Goal: Task Accomplishment & Management: Use online tool/utility

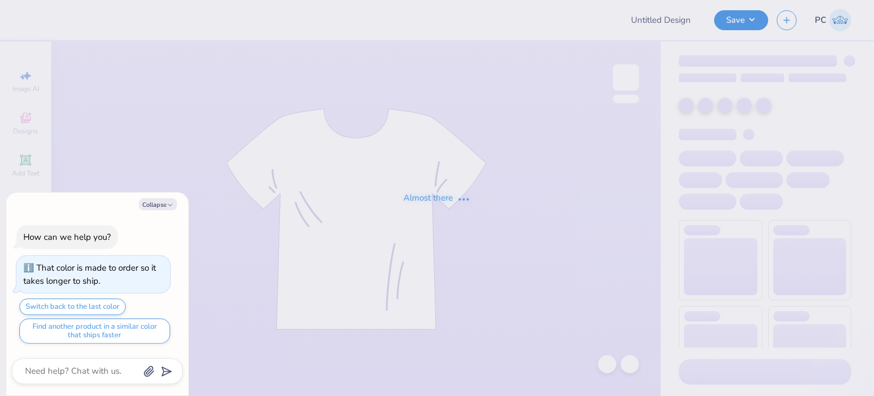
type textarea "x"
type input "REGIONALS 2025"
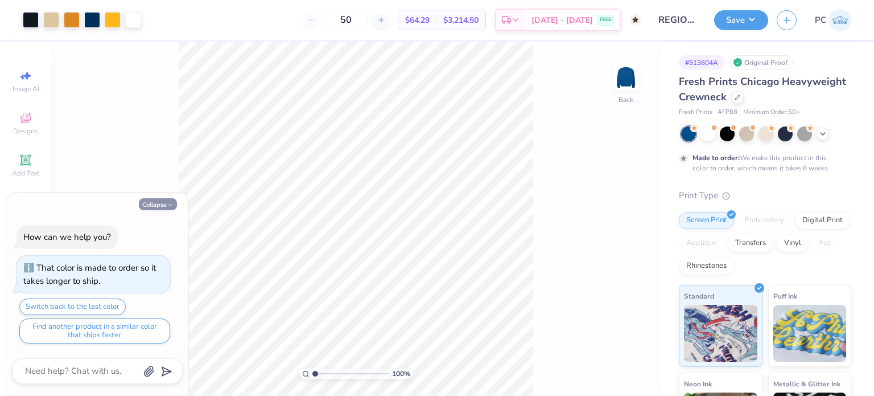
click at [162, 203] on button "Collapse" at bounding box center [158, 204] width 38 height 12
type textarea "x"
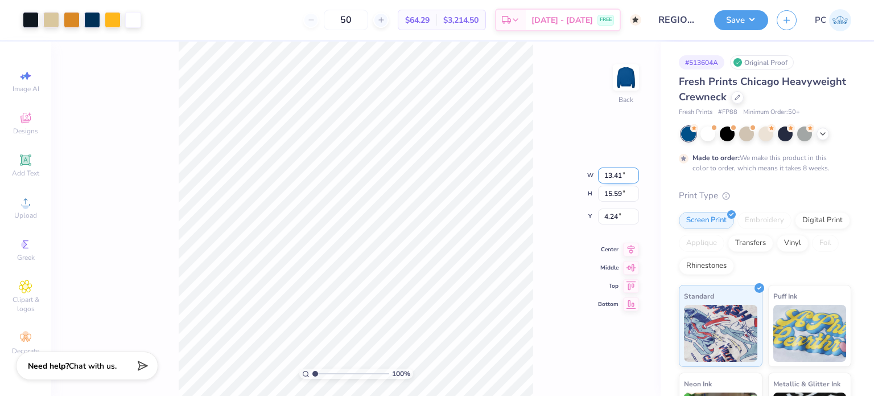
drag, startPoint x: 626, startPoint y: 171, endPoint x: 605, endPoint y: 170, distance: 21.7
click at [605, 170] on input "13.41" at bounding box center [618, 175] width 41 height 16
type input "12.50"
type input "14.54"
type input "4.77"
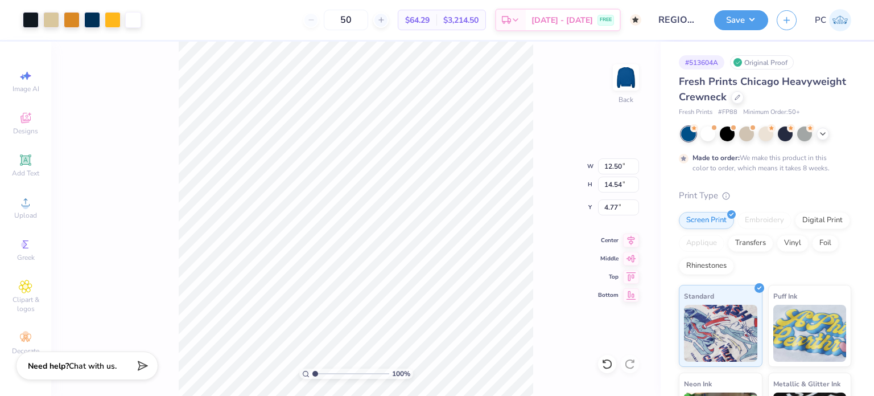
click at [564, 143] on div "100 % Back W 12.50 12.50 " H 14.54 14.54 " Y 4.77 4.77 " Center Middle Top Bott…" at bounding box center [356, 219] width 610 height 354
click at [32, 21] on div at bounding box center [31, 19] width 16 height 16
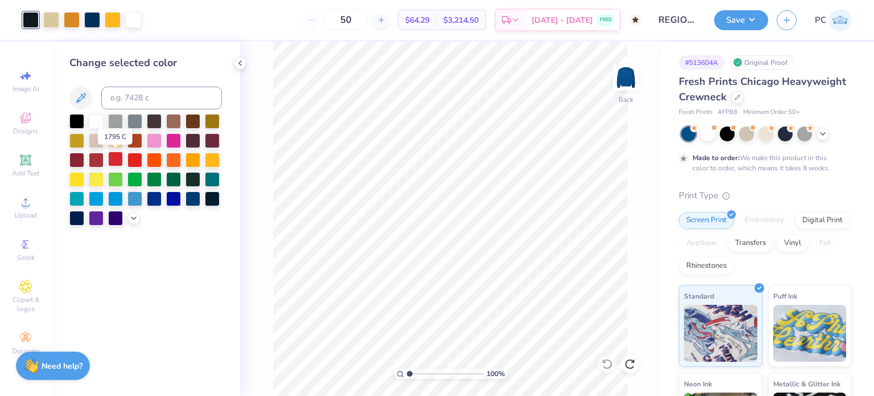
click at [115, 160] on div at bounding box center [115, 158] width 15 height 15
click at [606, 363] on icon at bounding box center [607, 363] width 11 height 11
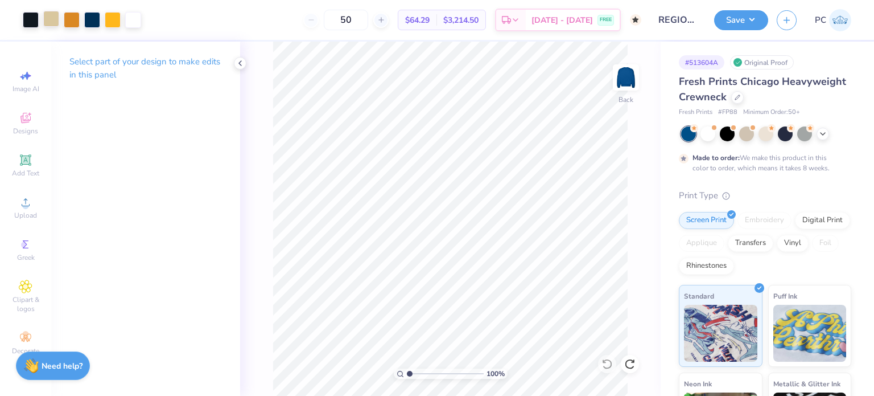
click at [54, 20] on div at bounding box center [51, 19] width 16 height 16
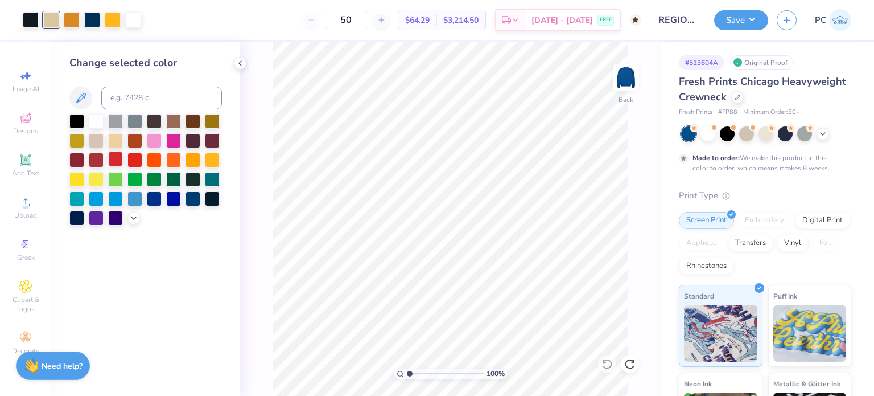
click at [118, 159] on div at bounding box center [115, 158] width 15 height 15
click at [609, 367] on icon at bounding box center [607, 364] width 10 height 10
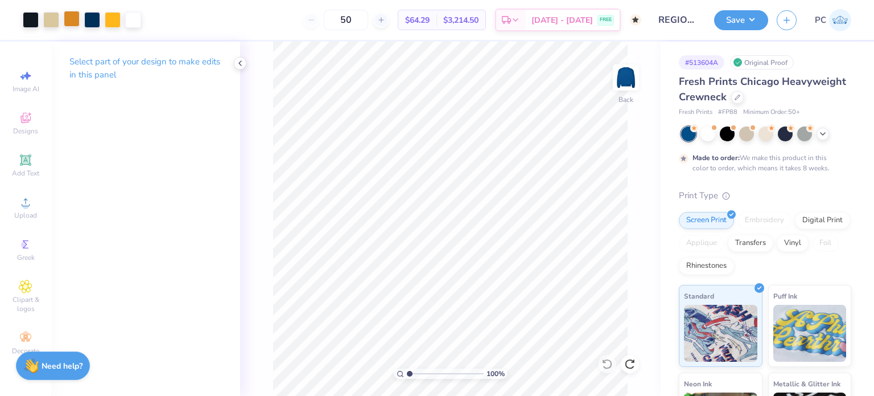
click at [71, 22] on div at bounding box center [72, 19] width 16 height 16
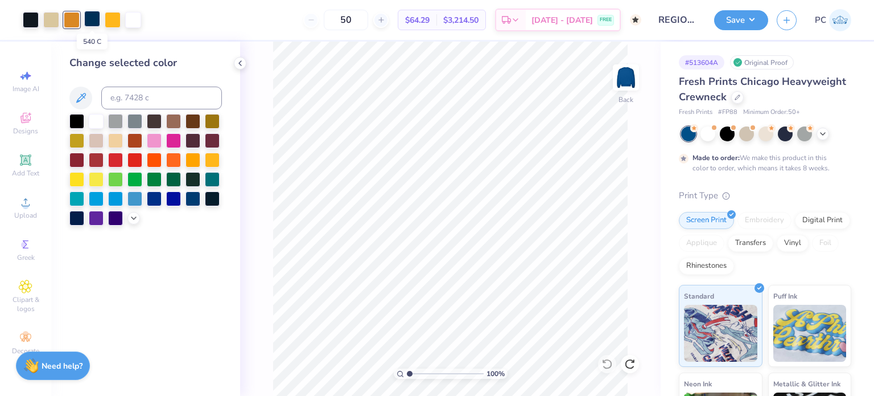
click at [93, 18] on div at bounding box center [92, 19] width 16 height 16
click at [114, 19] on div at bounding box center [113, 19] width 16 height 16
click at [130, 159] on div at bounding box center [135, 158] width 15 height 15
click at [604, 365] on icon at bounding box center [607, 363] width 11 height 11
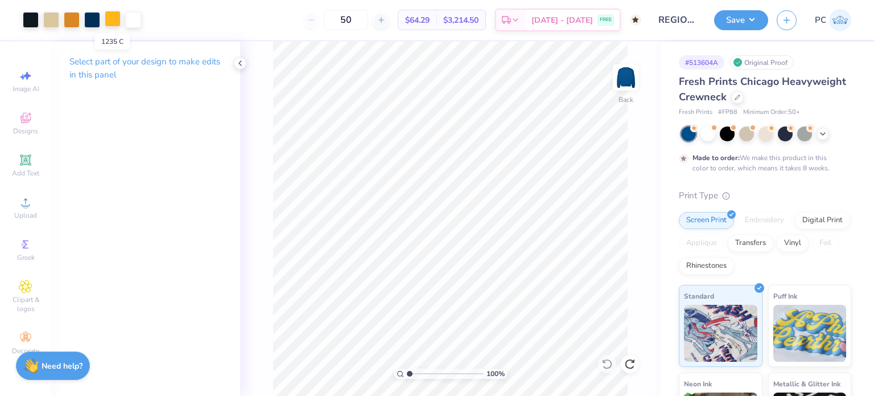
click at [116, 17] on div at bounding box center [113, 19] width 16 height 16
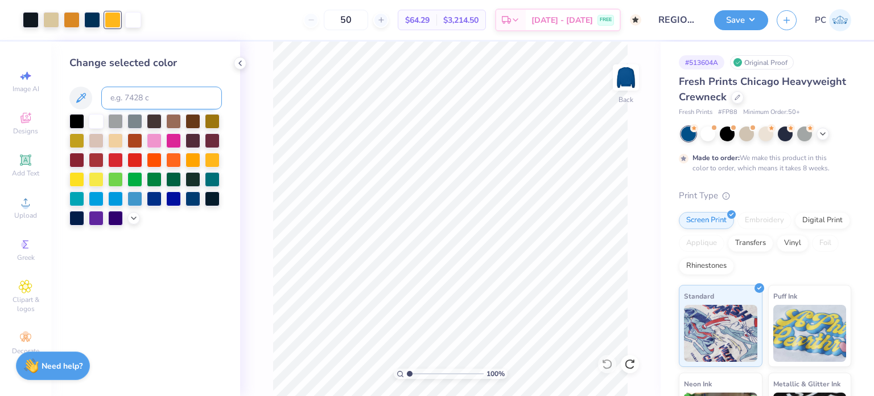
click at [126, 98] on input at bounding box center [161, 98] width 121 height 23
type input "7569"
click at [116, 18] on div at bounding box center [113, 19] width 16 height 16
click at [149, 94] on input at bounding box center [161, 98] width 121 height 23
type input "7501"
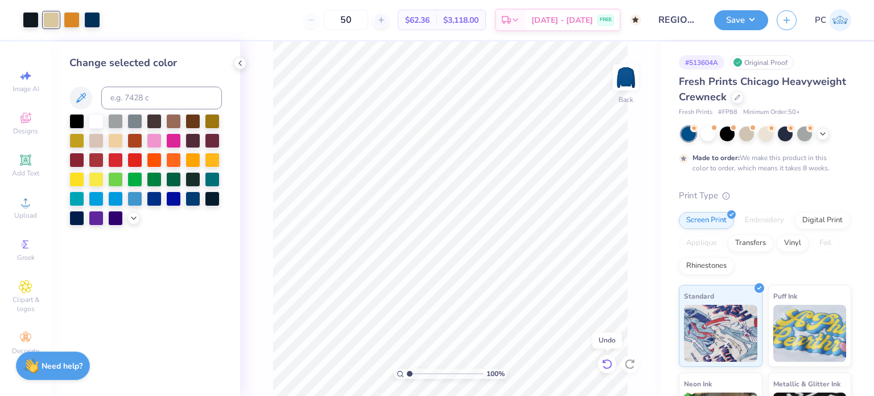
click at [607, 364] on icon at bounding box center [607, 363] width 11 height 11
click at [239, 63] on polyline at bounding box center [240, 63] width 2 height 5
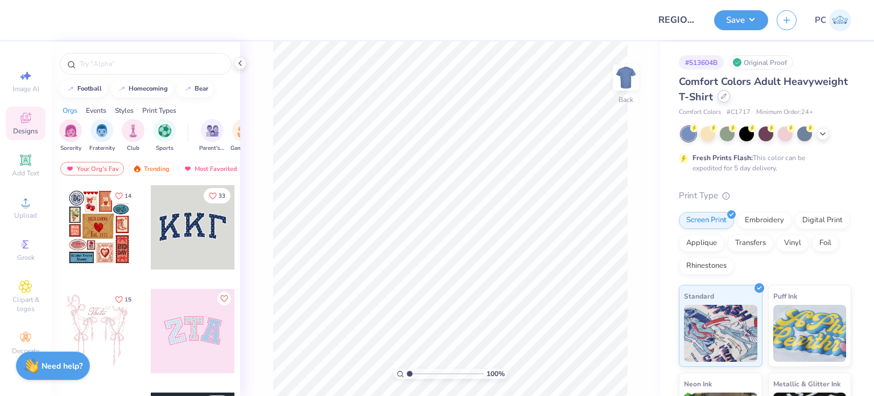
click at [727, 97] on icon at bounding box center [724, 96] width 6 height 6
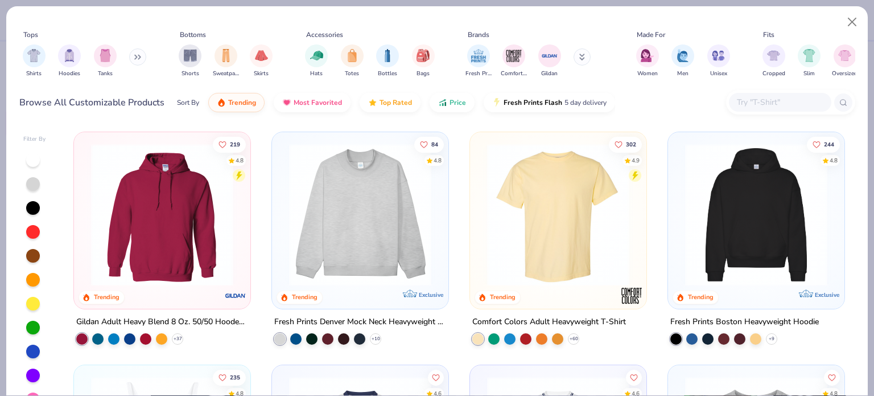
click at [753, 103] on input "text" at bounding box center [780, 102] width 88 height 13
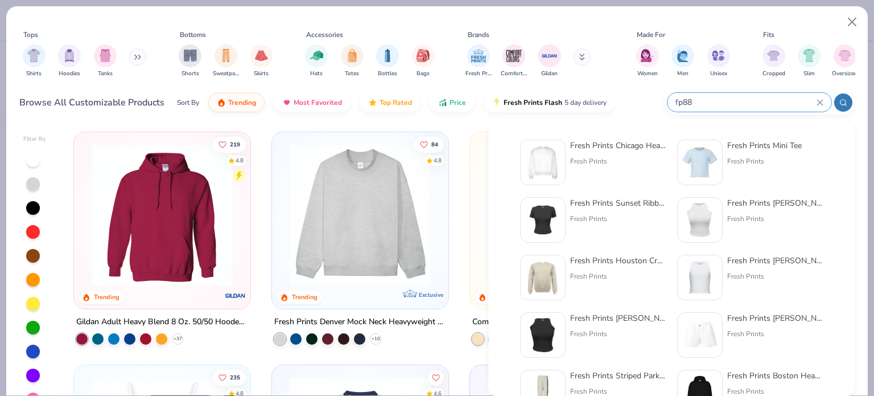
type input "fp88"
click at [546, 157] on img at bounding box center [542, 162] width 35 height 35
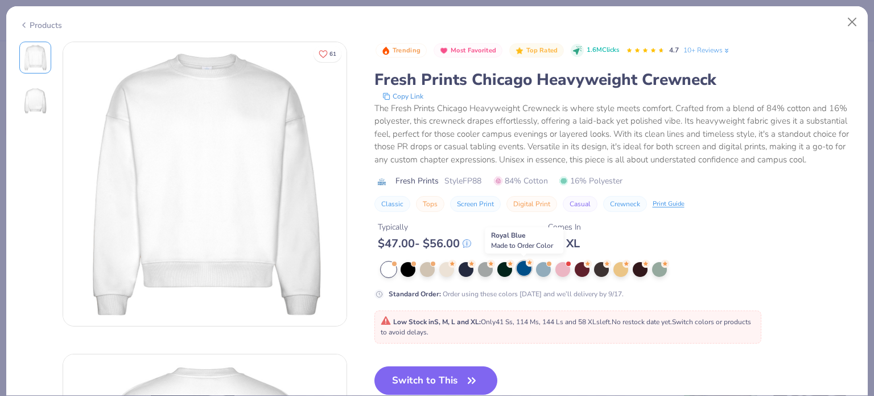
click at [525, 270] on div at bounding box center [524, 268] width 15 height 15
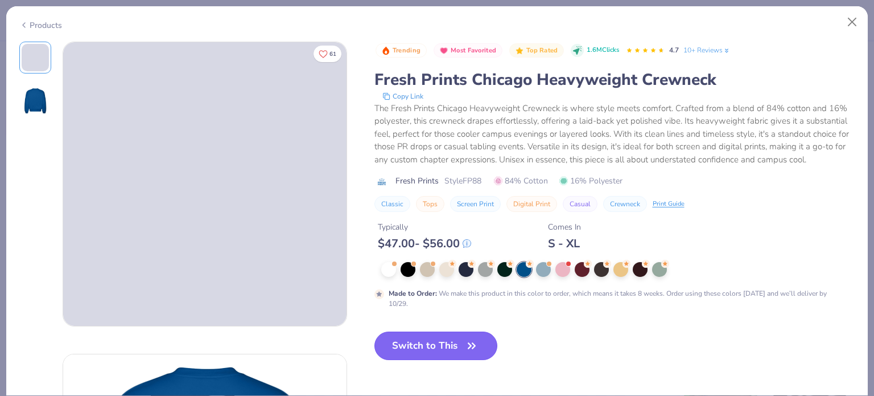
click at [447, 347] on button "Switch to This" at bounding box center [437, 345] width 124 height 28
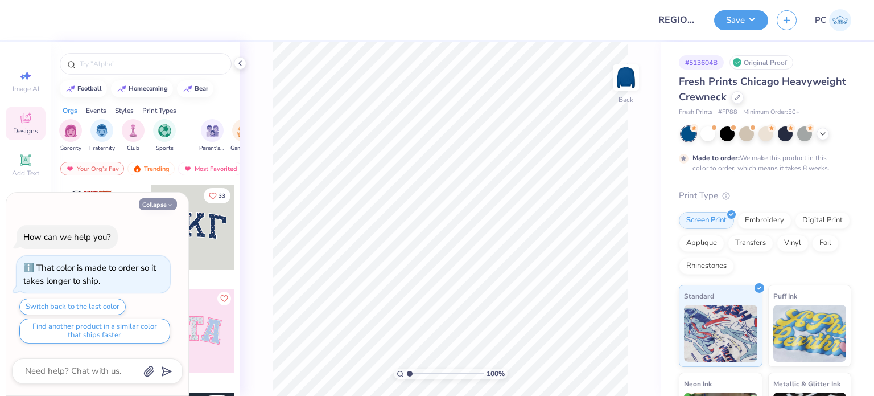
click at [161, 204] on button "Collapse" at bounding box center [158, 204] width 38 height 12
type textarea "x"
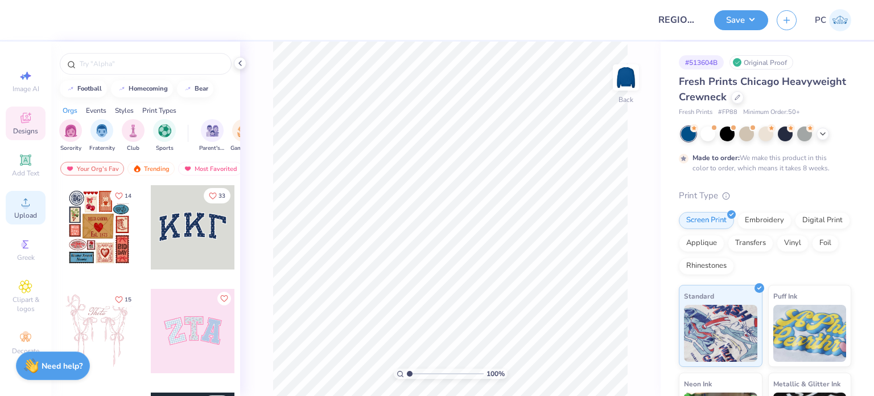
click at [27, 197] on icon at bounding box center [26, 202] width 14 height 14
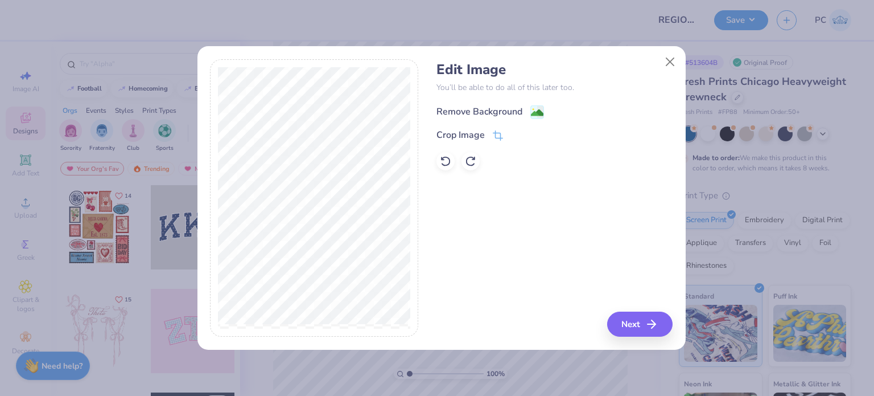
click at [535, 112] on image at bounding box center [537, 112] width 13 height 13
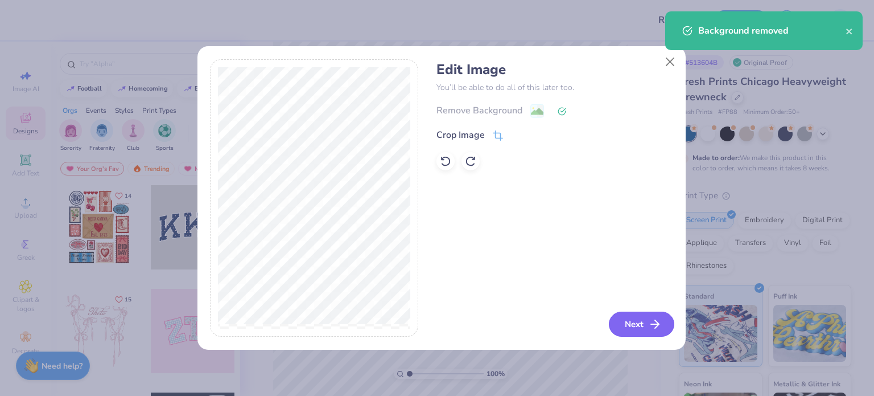
click at [637, 317] on button "Next" at bounding box center [641, 323] width 65 height 25
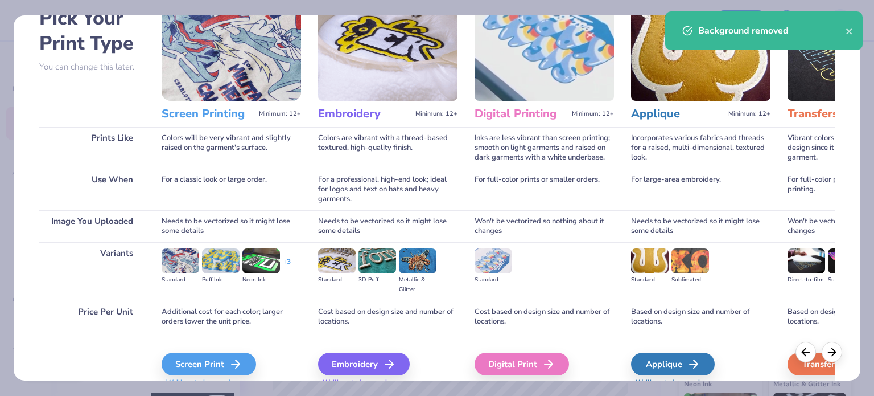
scroll to position [114, 0]
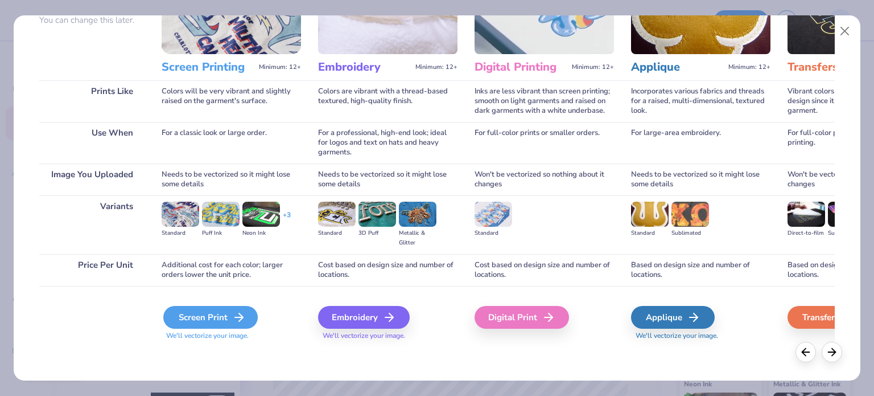
click at [230, 309] on div "Screen Print" at bounding box center [210, 317] width 94 height 23
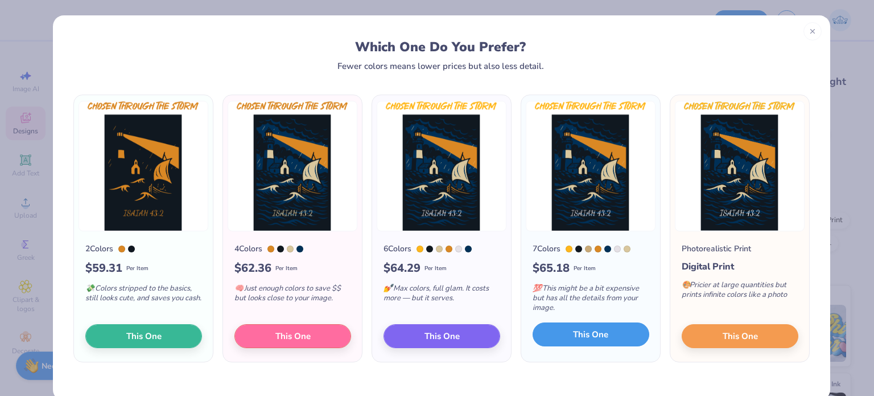
click at [583, 336] on span "This One" at bounding box center [590, 334] width 35 height 13
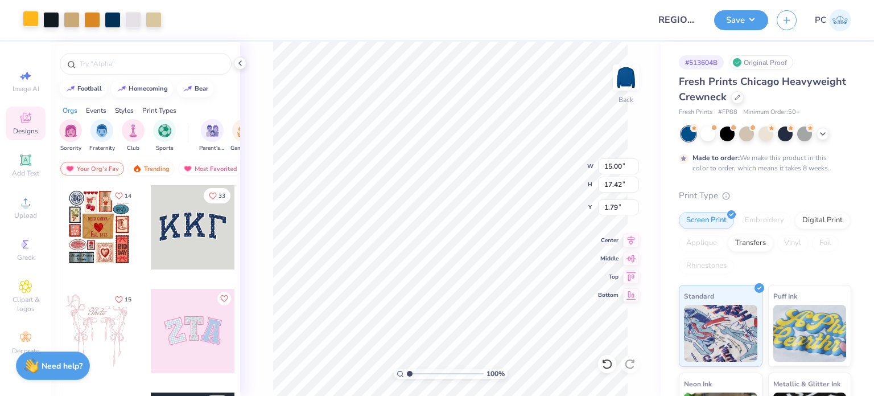
click at [25, 18] on div at bounding box center [31, 19] width 16 height 16
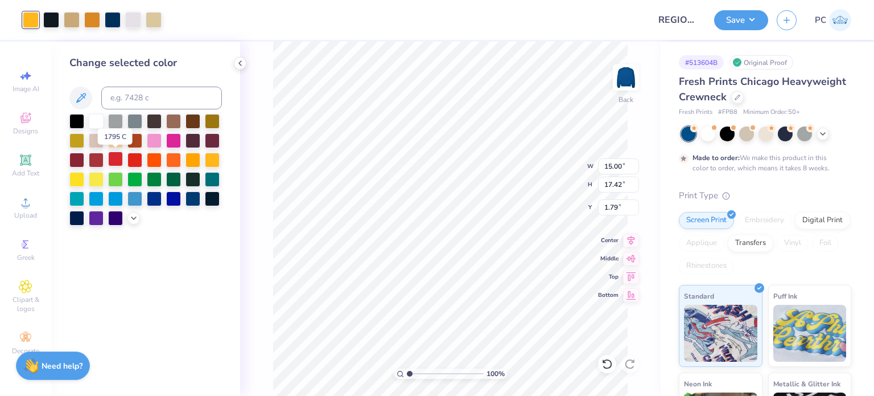
click at [117, 155] on div at bounding box center [115, 158] width 15 height 15
click at [607, 364] on icon at bounding box center [607, 363] width 11 height 11
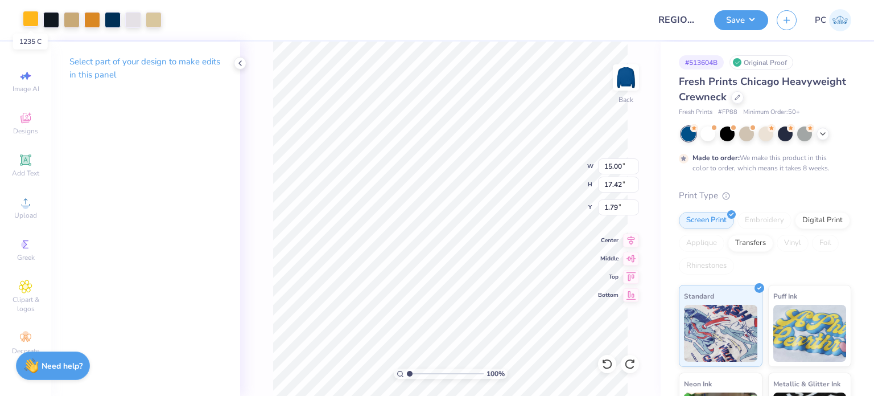
click at [32, 19] on div at bounding box center [31, 19] width 16 height 16
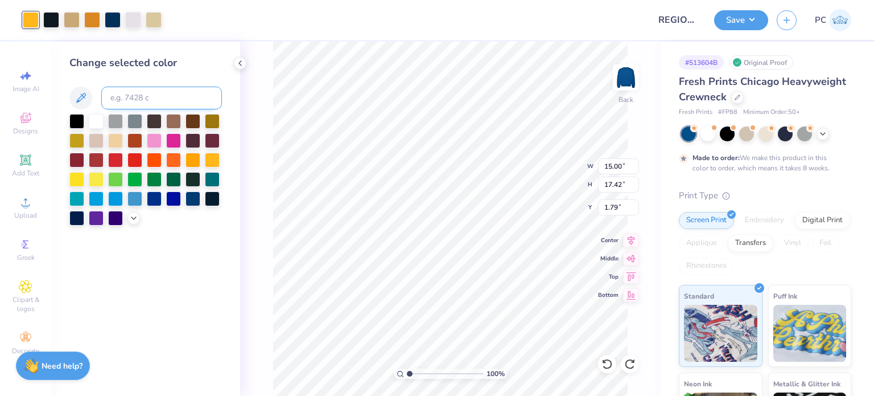
click at [131, 99] on input at bounding box center [161, 98] width 121 height 23
type input "7569"
click at [57, 18] on div at bounding box center [51, 19] width 16 height 16
click at [116, 157] on div at bounding box center [115, 158] width 15 height 15
click at [608, 367] on icon at bounding box center [607, 363] width 11 height 11
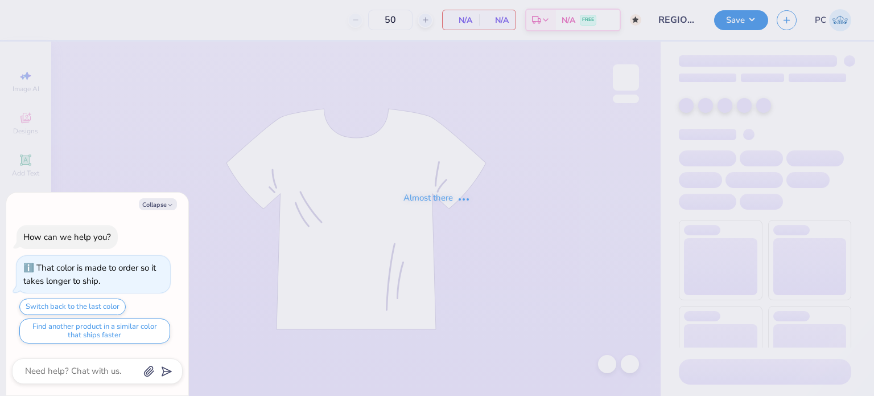
type input "REGIONALS 2025"
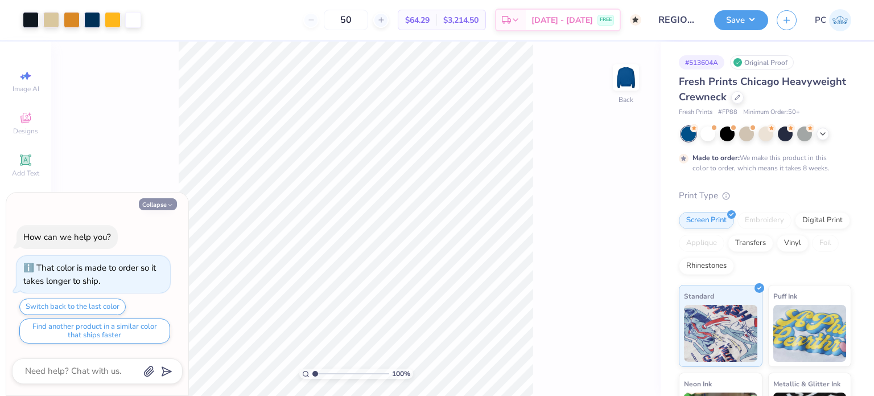
click at [159, 204] on button "Collapse" at bounding box center [158, 204] width 38 height 12
type textarea "x"
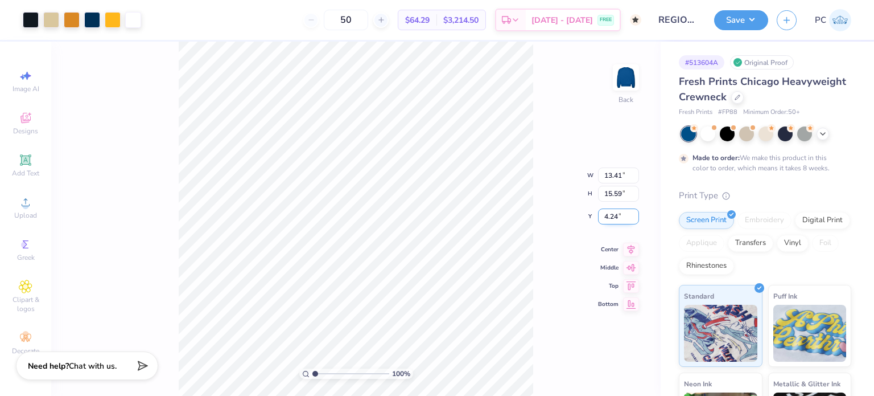
drag, startPoint x: 619, startPoint y: 214, endPoint x: 603, endPoint y: 214, distance: 16.5
click at [603, 214] on input "4.24" at bounding box center [618, 216] width 41 height 16
type input "3.00"
click at [603, 163] on input "13.41" at bounding box center [618, 166] width 41 height 16
type input "12.50"
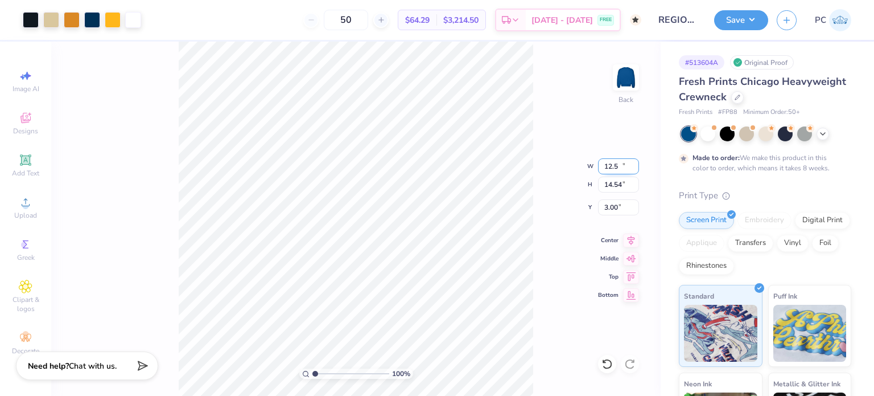
type input "14.54"
drag, startPoint x: 620, startPoint y: 210, endPoint x: 605, endPoint y: 207, distance: 15.2
click at [605, 207] on input "3.53" at bounding box center [618, 207] width 41 height 16
type input "3.00"
click at [635, 236] on icon at bounding box center [631, 238] width 7 height 10
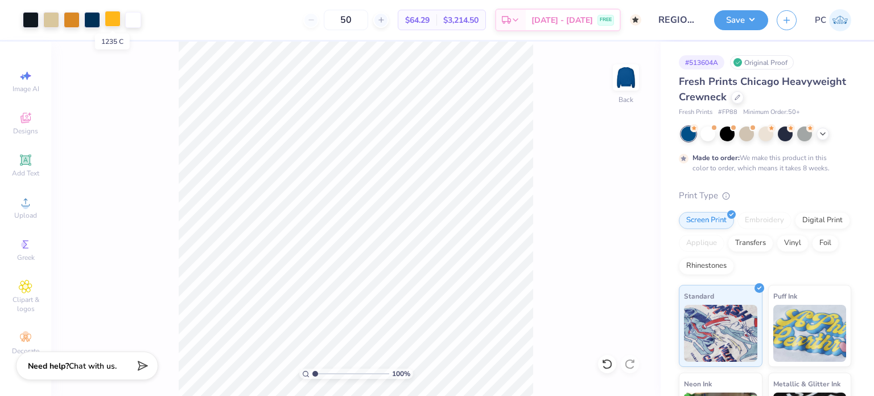
click at [112, 20] on div at bounding box center [113, 19] width 16 height 16
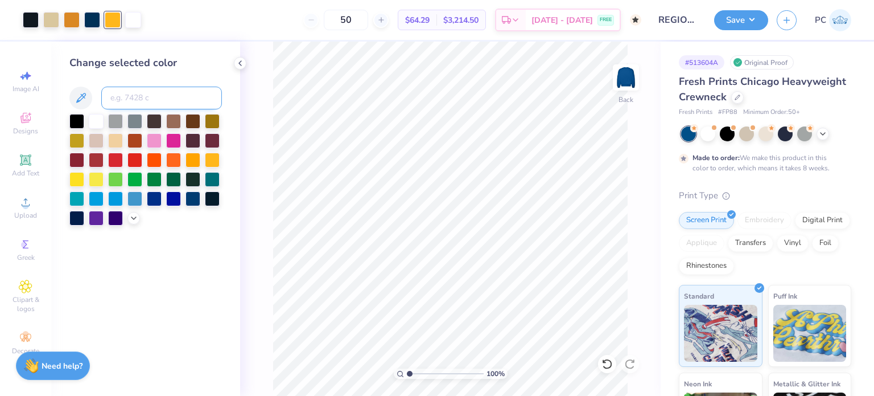
click at [115, 96] on input at bounding box center [161, 98] width 121 height 23
type input "7569"
click at [240, 64] on polyline at bounding box center [240, 63] width 2 height 5
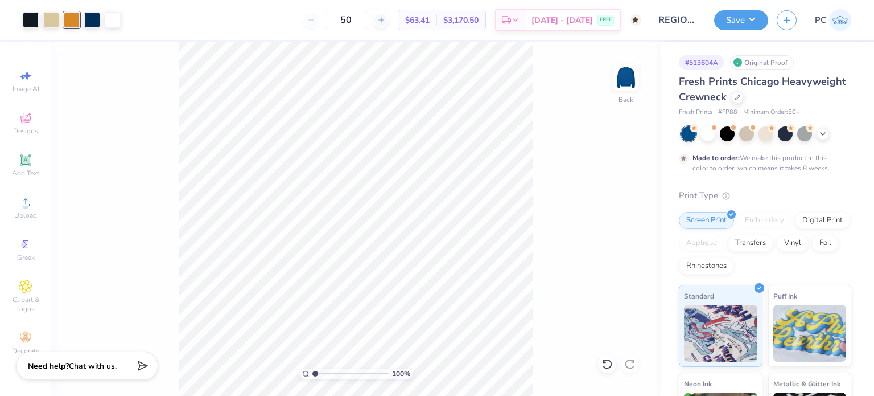
click at [165, 77] on div "100 % Back" at bounding box center [356, 219] width 610 height 354
click at [606, 361] on icon at bounding box center [607, 363] width 11 height 11
click at [633, 364] on icon at bounding box center [629, 363] width 11 height 11
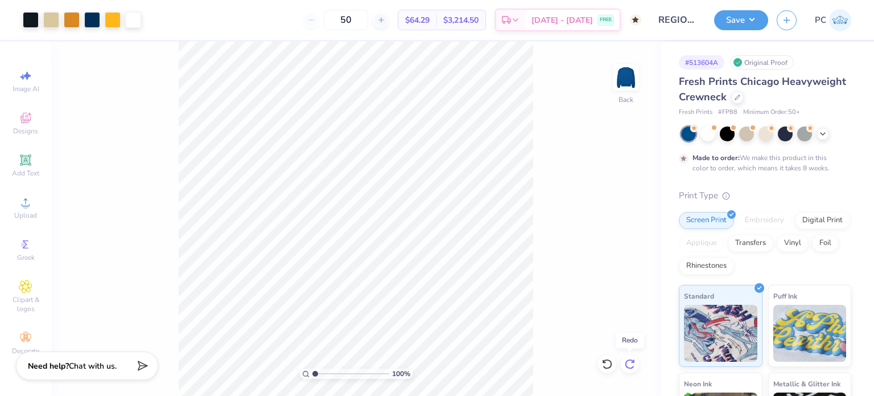
click at [633, 364] on icon at bounding box center [629, 363] width 11 height 11
click at [633, 364] on div "100 % Back" at bounding box center [356, 219] width 610 height 354
click at [555, 246] on div "100 % Back" at bounding box center [356, 219] width 610 height 354
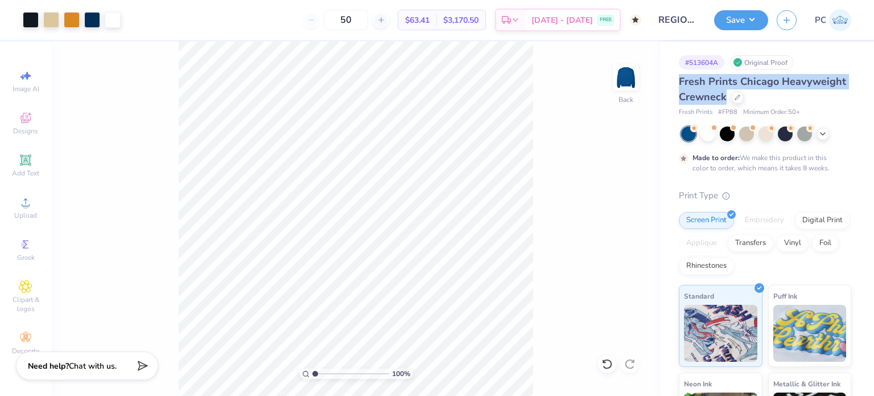
drag, startPoint x: 680, startPoint y: 79, endPoint x: 792, endPoint y: 94, distance: 113.8
click at [792, 94] on div "Fresh Prints Chicago Heavyweight Crewneck" at bounding box center [765, 89] width 172 height 31
copy span "Fresh Prints Chicago Heavyweight Crewneck"
click at [763, 17] on button "Save" at bounding box center [741, 19] width 54 height 20
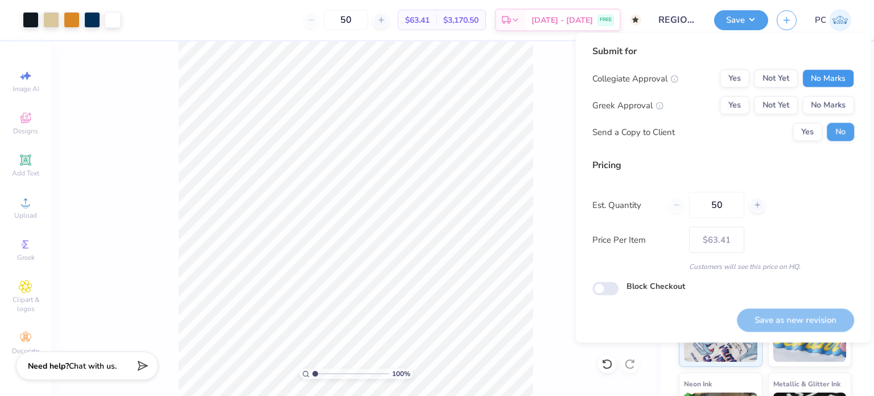
click at [816, 75] on button "No Marks" at bounding box center [829, 78] width 52 height 18
click at [821, 102] on button "No Marks" at bounding box center [829, 105] width 52 height 18
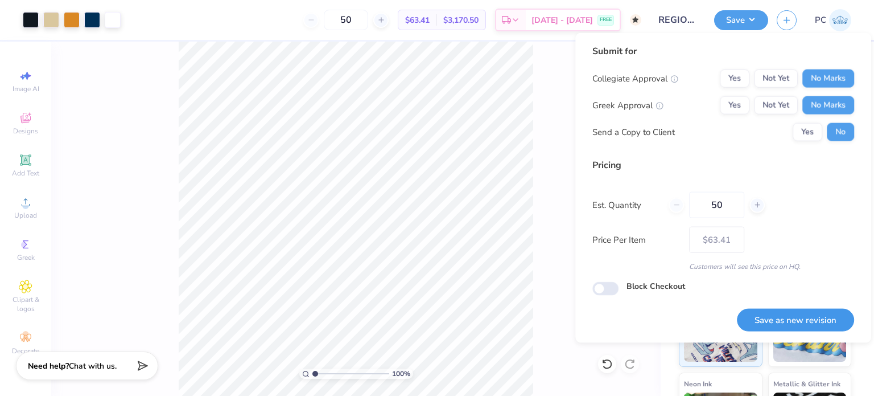
click at [783, 314] on button "Save as new revision" at bounding box center [795, 319] width 117 height 23
type input "$63.41"
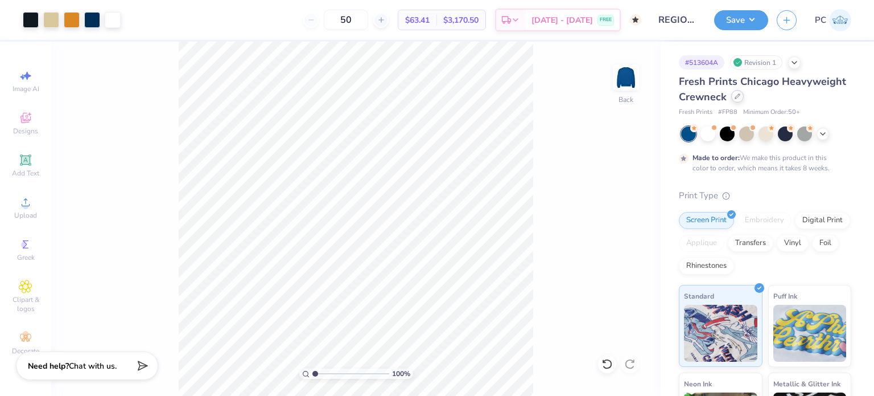
click at [740, 96] on icon at bounding box center [737, 96] width 5 height 5
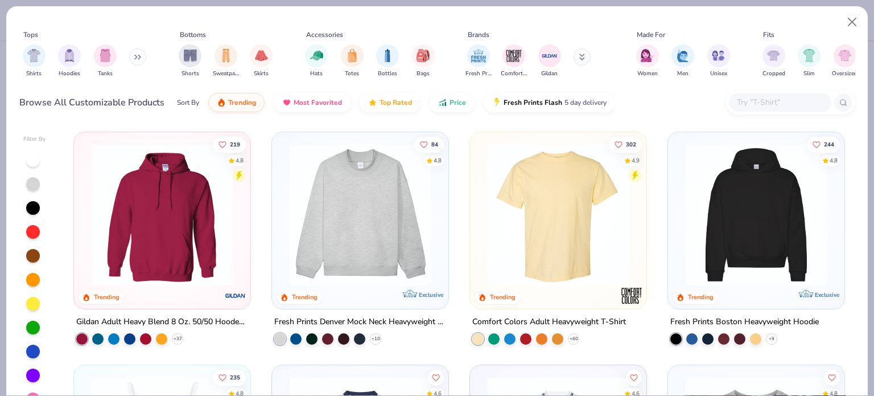
click at [758, 102] on input "text" at bounding box center [780, 102] width 88 height 13
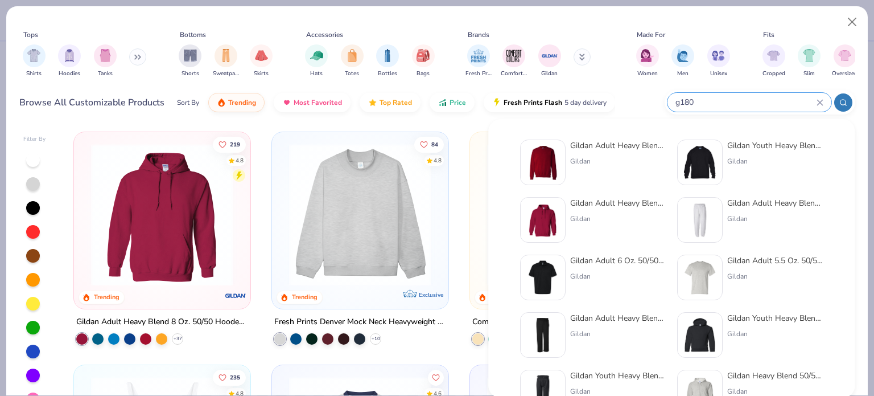
type input "g180"
click at [553, 167] on img at bounding box center [542, 162] width 35 height 35
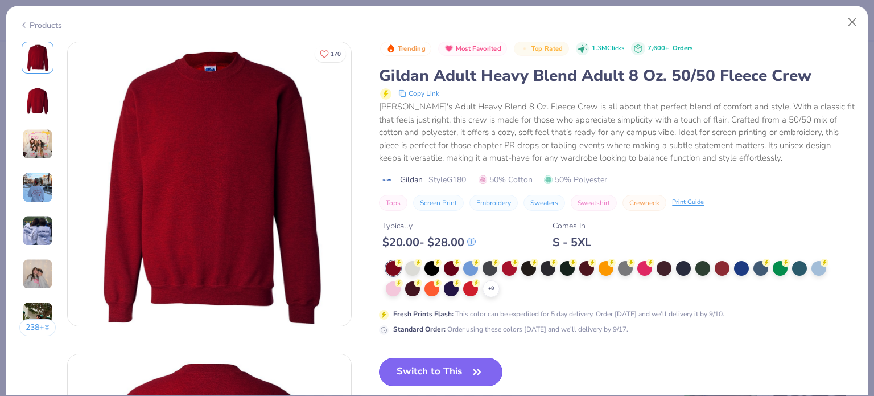
click at [465, 366] on button "Switch to This" at bounding box center [441, 371] width 124 height 28
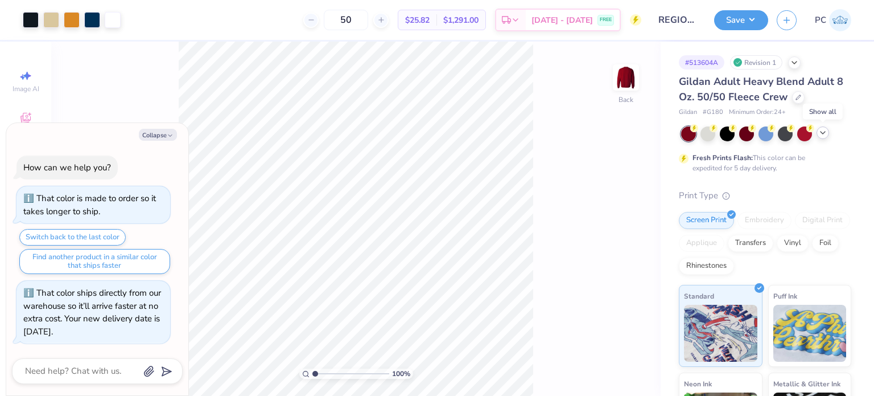
click at [823, 134] on icon at bounding box center [823, 132] width 9 height 9
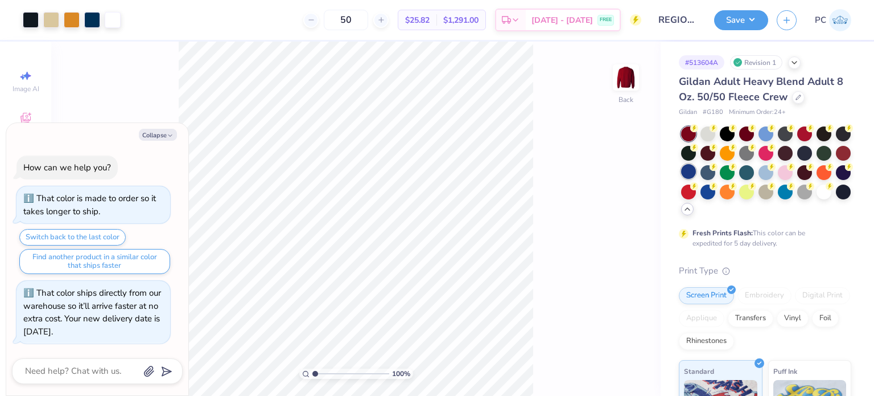
click at [696, 174] on div at bounding box center [688, 171] width 15 height 15
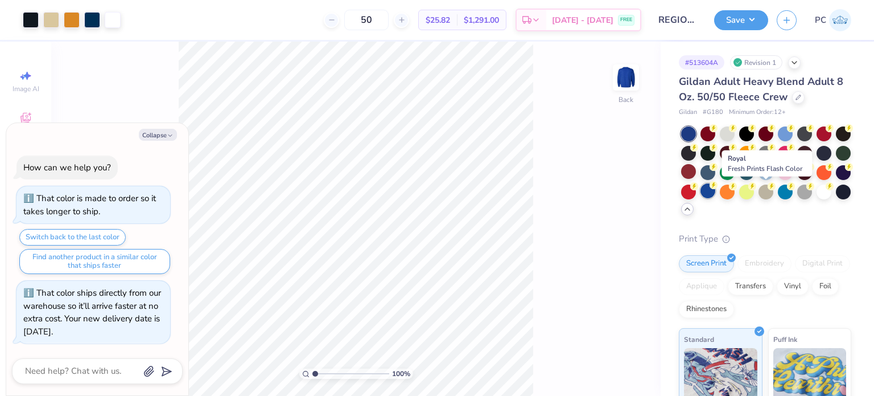
click at [716, 191] on div at bounding box center [708, 190] width 15 height 15
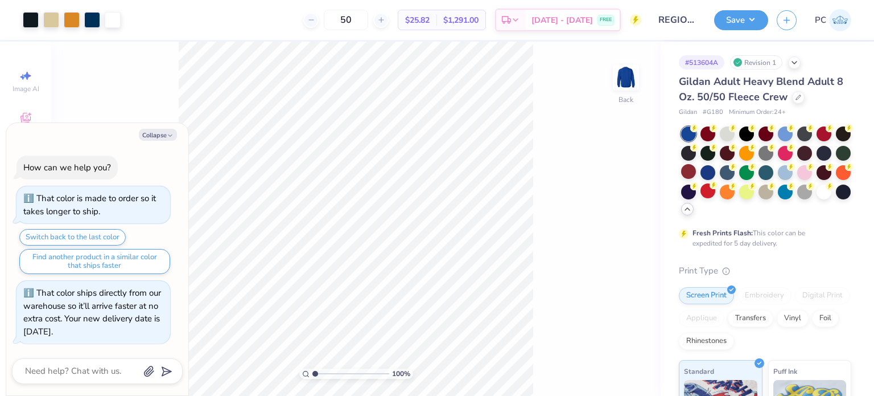
type textarea "x"
click at [601, 214] on input "2.81" at bounding box center [618, 216] width 41 height 16
type input "3"
type textarea "x"
type input "3.00"
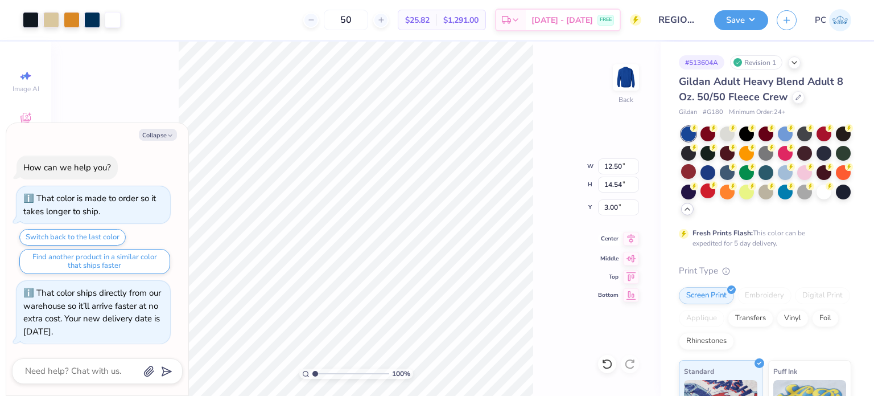
click at [628, 241] on icon at bounding box center [631, 239] width 16 height 14
click at [738, 15] on button "Save" at bounding box center [741, 19] width 54 height 20
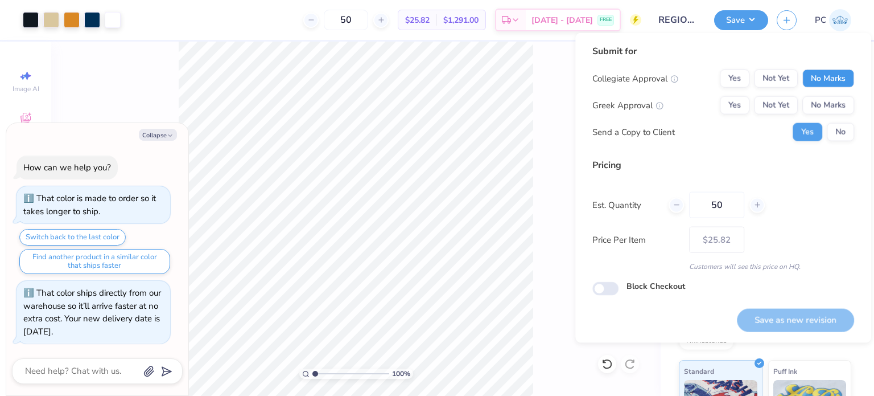
click at [832, 76] on button "No Marks" at bounding box center [829, 78] width 52 height 18
click at [840, 109] on button "No Marks" at bounding box center [829, 105] width 52 height 18
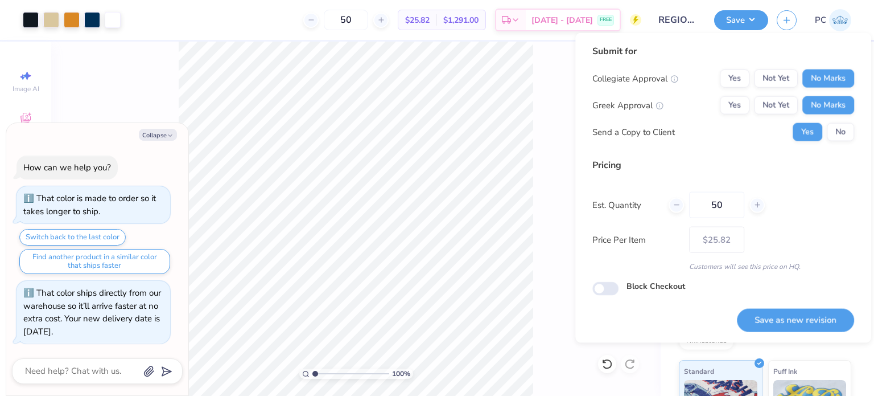
click at [840, 133] on button "No" at bounding box center [840, 132] width 27 height 18
type textarea "x"
click at [827, 316] on button "Save as new revision" at bounding box center [795, 319] width 117 height 23
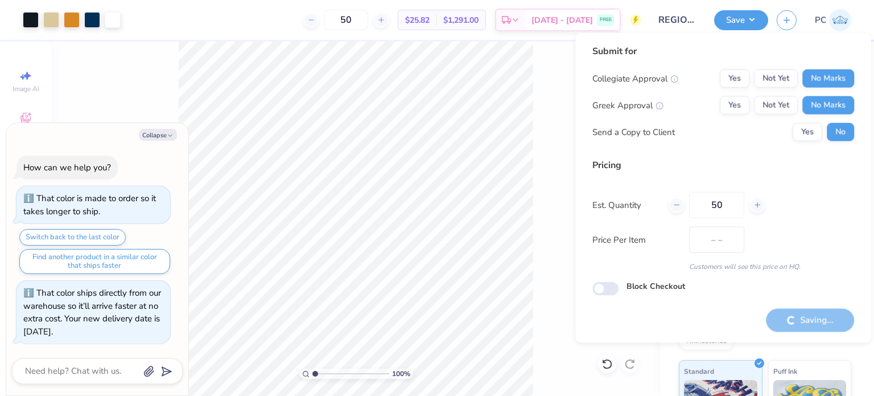
type input "$25.82"
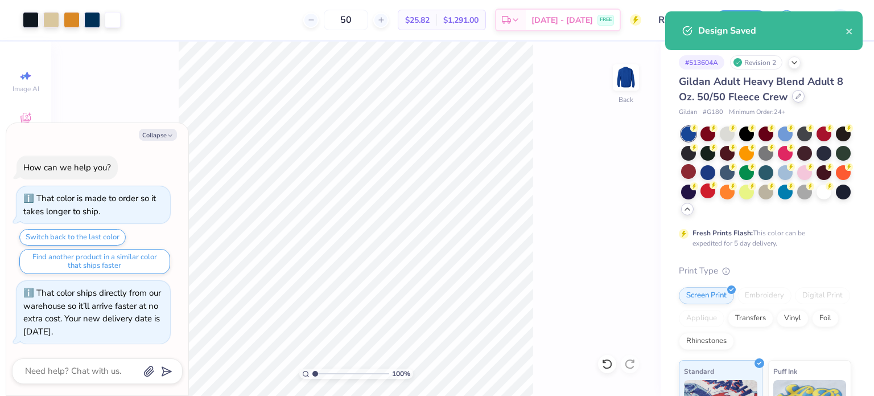
click at [798, 98] on icon at bounding box center [799, 96] width 6 height 6
type textarea "x"
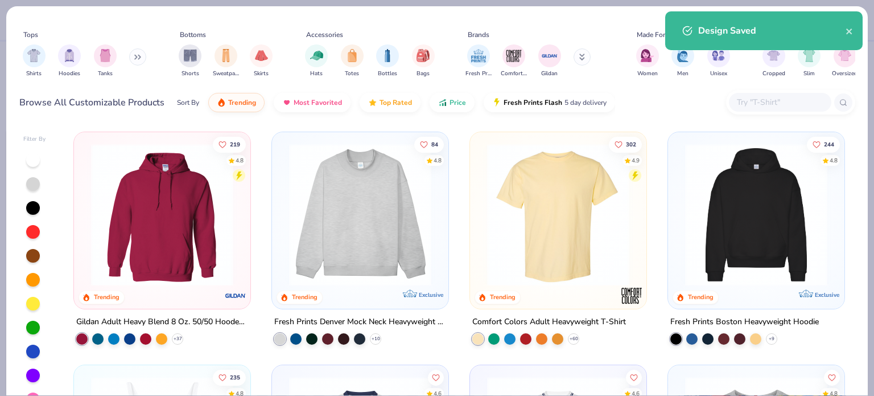
click at [751, 102] on input "text" at bounding box center [780, 102] width 88 height 13
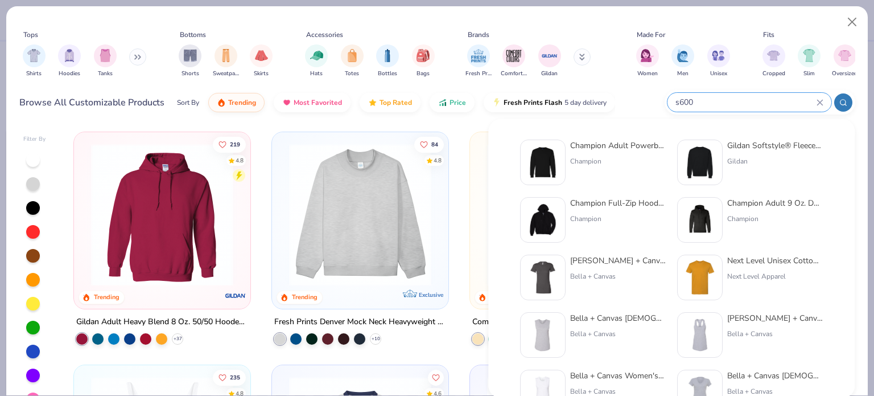
type input "s600"
click at [549, 161] on img at bounding box center [542, 162] width 35 height 35
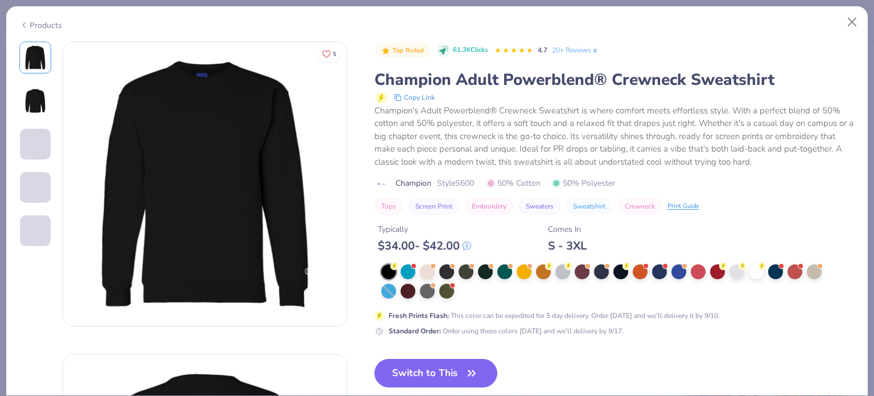
click at [432, 371] on button "Switch to This" at bounding box center [437, 373] width 124 height 28
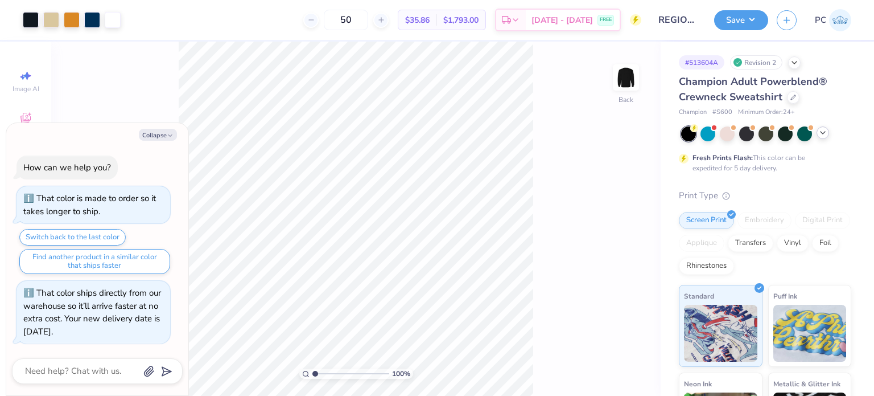
click at [825, 132] on icon at bounding box center [823, 132] width 9 height 9
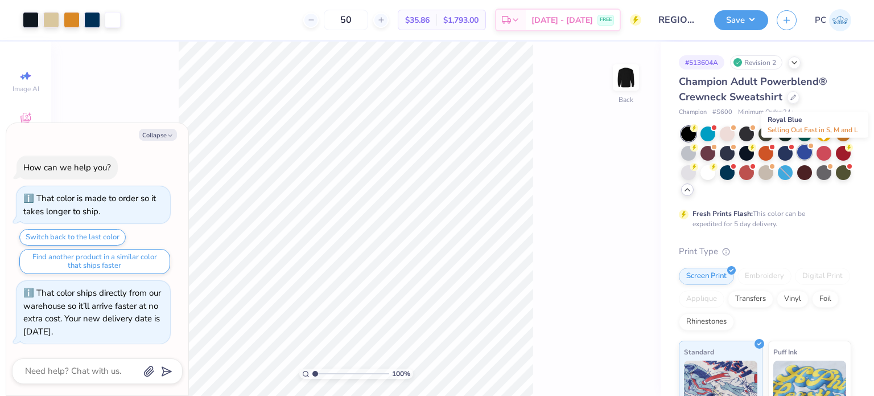
click at [812, 150] on div at bounding box center [805, 152] width 15 height 15
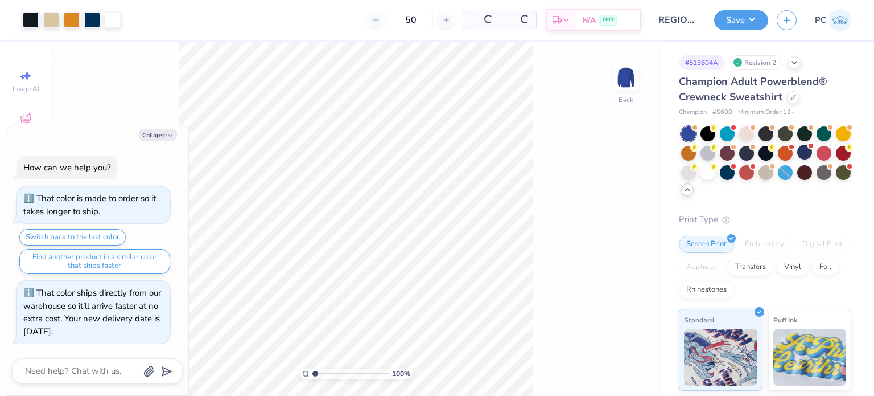
scroll to position [251, 0]
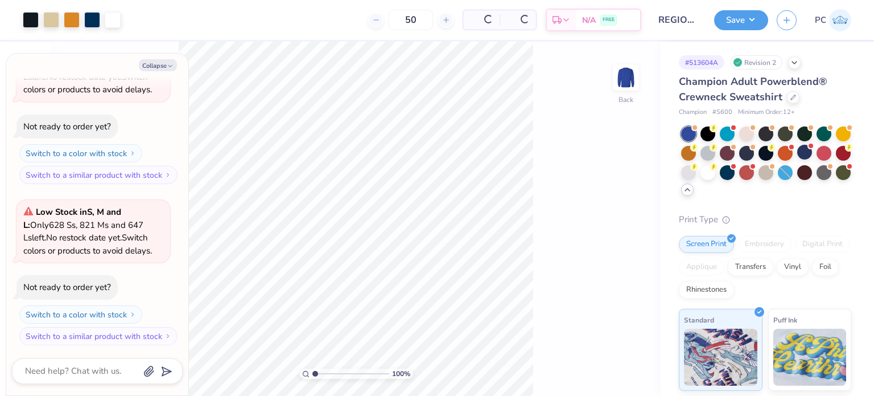
type textarea "x"
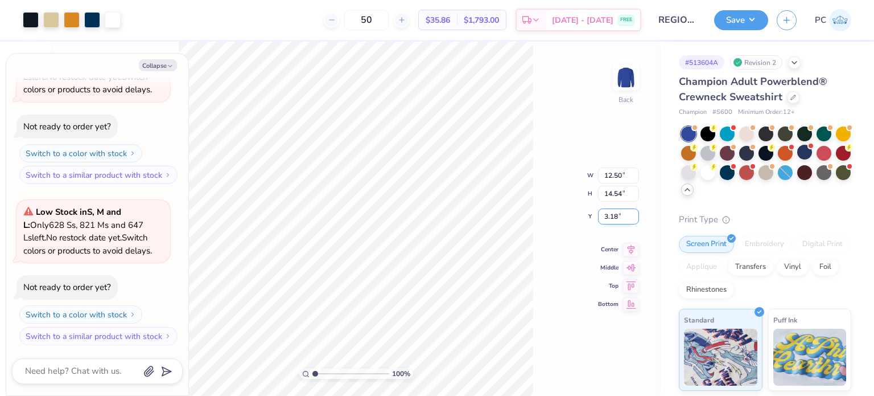
drag, startPoint x: 619, startPoint y: 216, endPoint x: 605, endPoint y: 216, distance: 13.7
click at [605, 216] on input "3.18" at bounding box center [618, 216] width 41 height 16
type input "3"
type textarea "x"
type input "3.00"
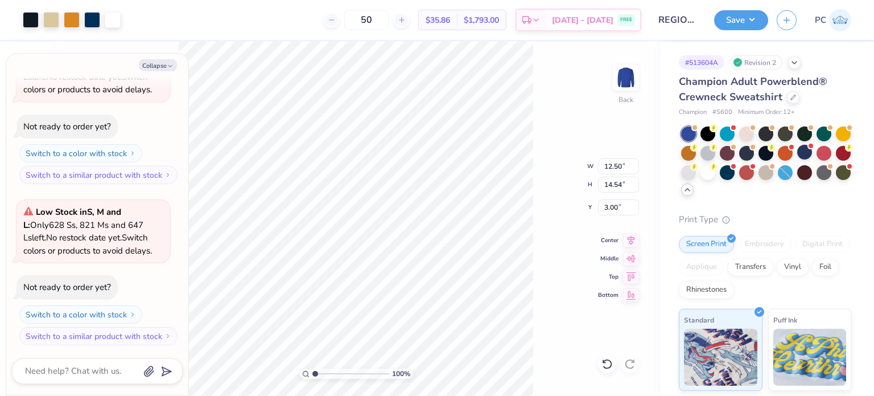
click at [633, 236] on icon at bounding box center [631, 240] width 7 height 10
click at [556, 210] on div "100 % Back W 12.50 12.50 " H 14.54 14.54 " Y 3.00 3.00 " Center Middle Top Bott…" at bounding box center [356, 219] width 610 height 354
click at [743, 18] on button "Save" at bounding box center [741, 19] width 54 height 20
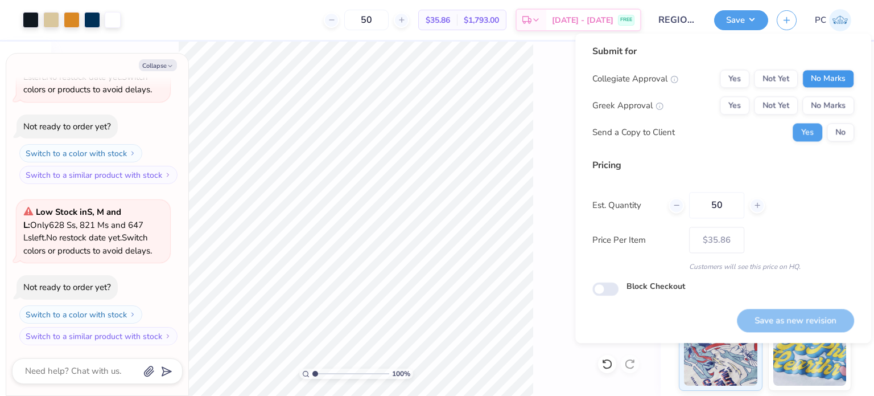
click at [800, 70] on div "Yes Not Yet No Marks" at bounding box center [787, 78] width 134 height 18
click at [833, 87] on button "No Marks" at bounding box center [829, 78] width 52 height 18
click at [836, 98] on button "No Marks" at bounding box center [829, 105] width 52 height 18
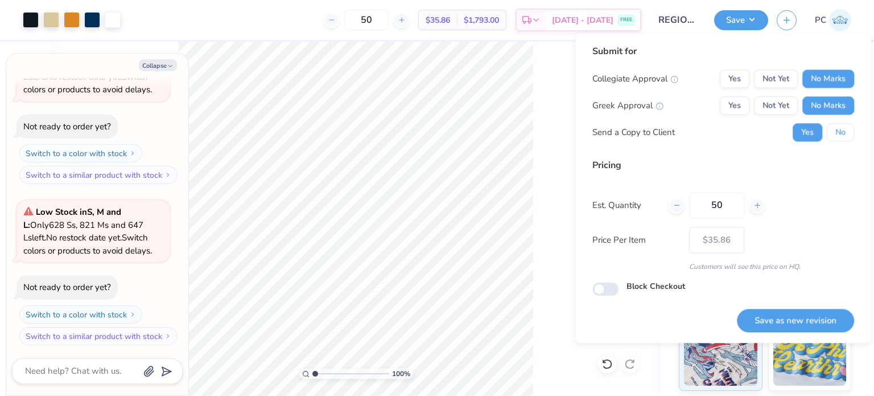
click at [840, 129] on button "No" at bounding box center [840, 132] width 27 height 18
type textarea "x"
click at [813, 326] on button "Save as new revision" at bounding box center [795, 320] width 117 height 23
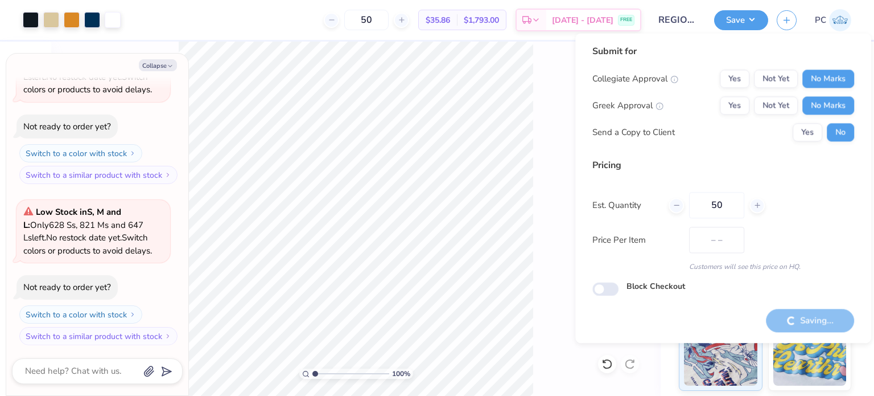
type input "$35.86"
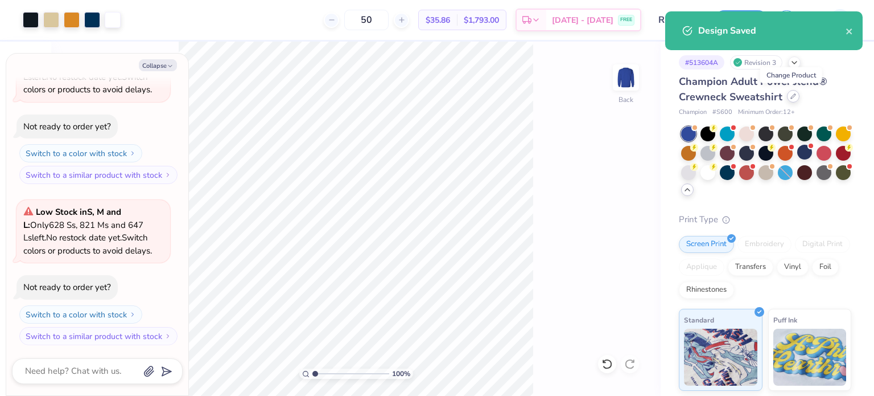
click at [791, 96] on icon at bounding box center [794, 96] width 6 height 6
type textarea "x"
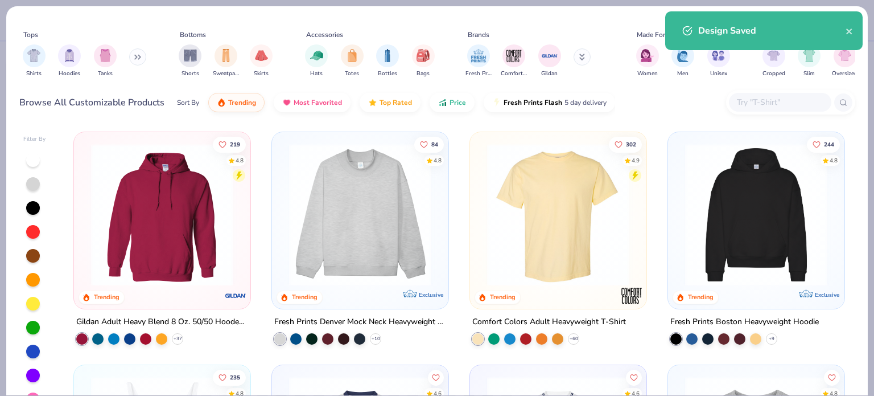
click at [759, 99] on input "text" at bounding box center [780, 102] width 88 height 13
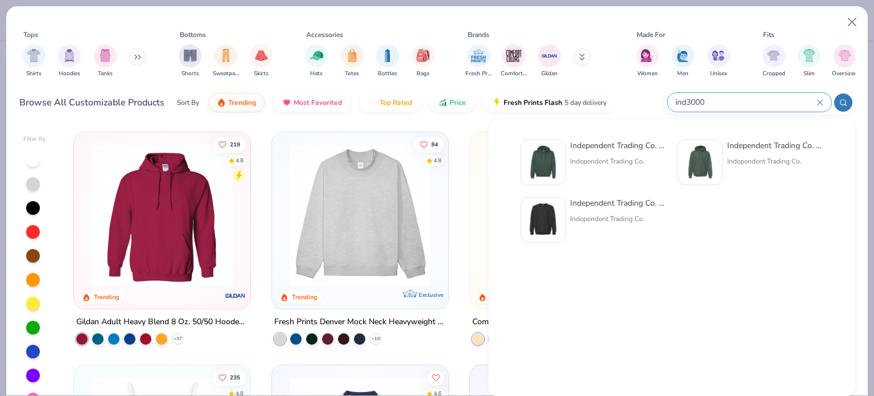
type input "ind3000"
click at [548, 215] on img at bounding box center [542, 219] width 35 height 35
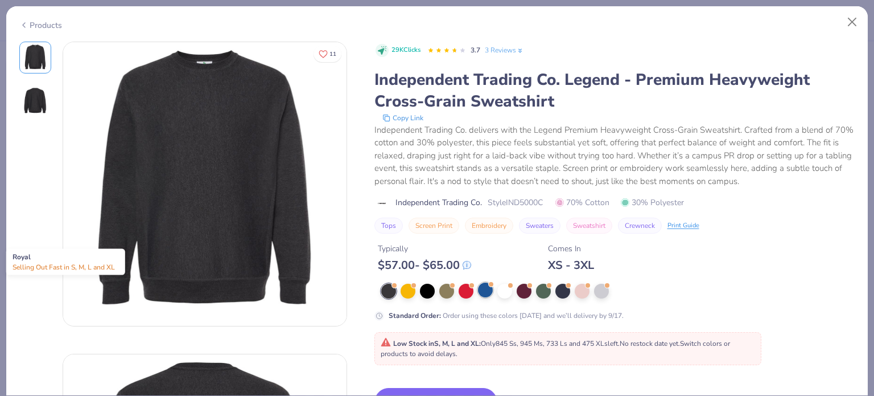
click at [483, 288] on div at bounding box center [485, 289] width 15 height 15
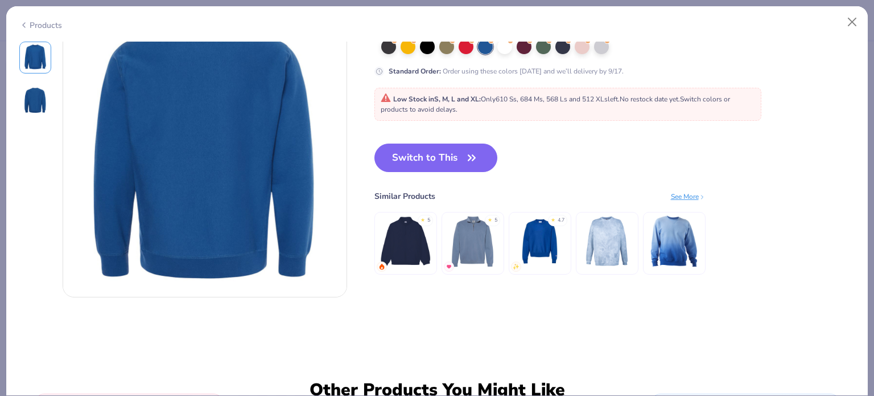
scroll to position [342, 0]
click at [416, 153] on button "Switch to This" at bounding box center [437, 157] width 124 height 28
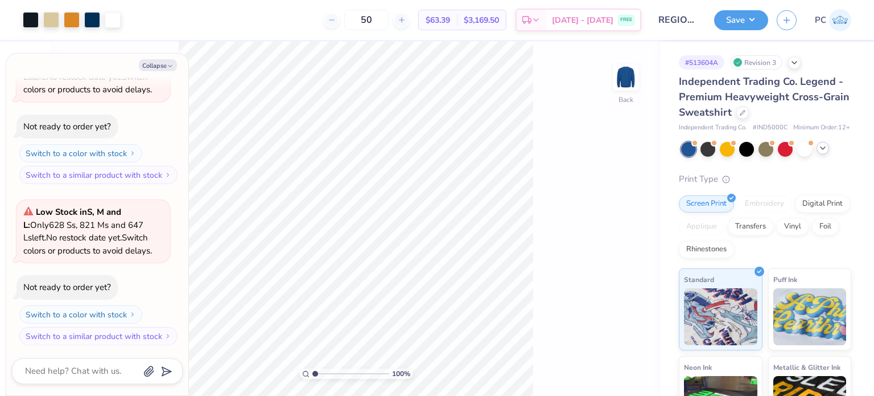
type textarea "x"
drag, startPoint x: 623, startPoint y: 217, endPoint x: 600, endPoint y: 220, distance: 23.5
click at [600, 220] on input "4.38" at bounding box center [618, 216] width 41 height 16
type input "3"
type textarea "x"
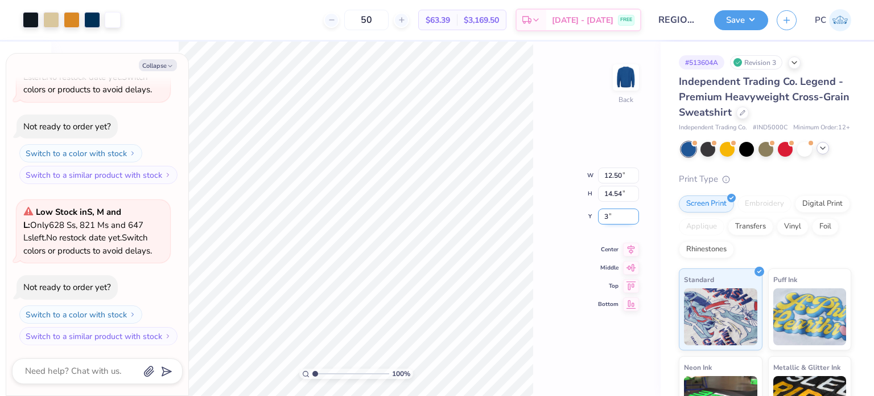
type input "3.00"
click at [631, 238] on icon at bounding box center [631, 238] width 7 height 10
click at [566, 231] on div "100 % Back W 12.50 12.50 " H 14.54 14.54 " Y 3.00 3.00 " Center Middle Top Bott…" at bounding box center [356, 219] width 610 height 354
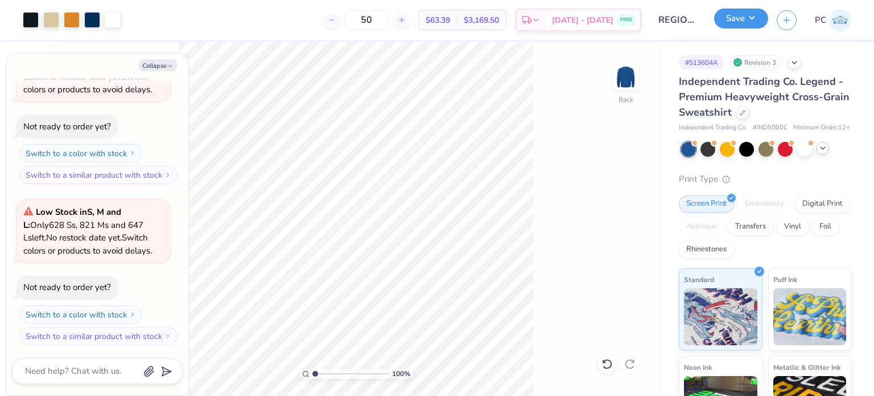
click at [742, 16] on button "Save" at bounding box center [741, 19] width 54 height 20
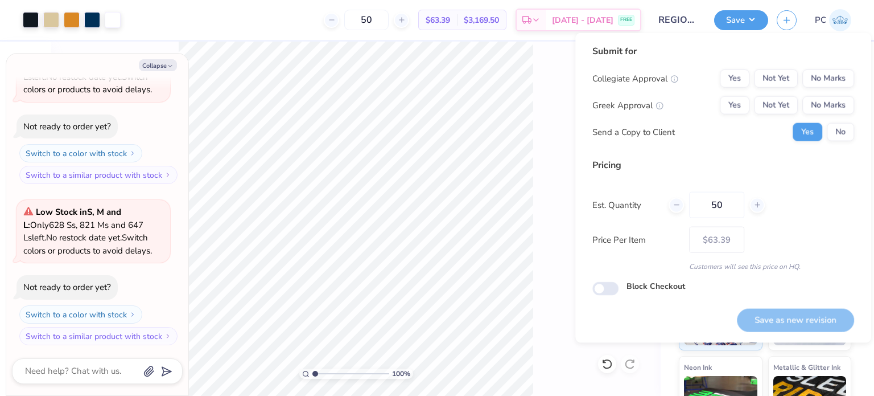
click at [833, 88] on div "Collegiate Approval Yes Not Yet No Marks Greek Approval Yes Not Yet No Marks Se…" at bounding box center [724, 105] width 262 height 72
click at [833, 77] on button "No Marks" at bounding box center [829, 78] width 52 height 18
click at [836, 91] on div "Collegiate Approval Yes Not Yet No Marks Greek Approval Yes Not Yet No Marks Se…" at bounding box center [724, 105] width 262 height 72
click at [836, 105] on button "No Marks" at bounding box center [829, 105] width 52 height 18
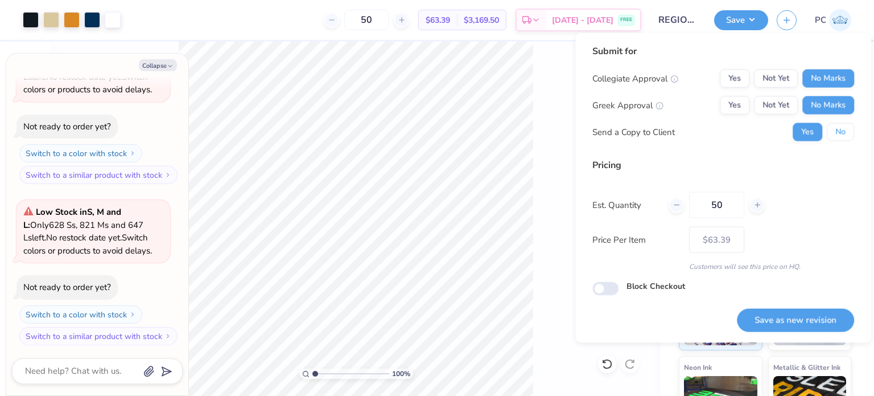
click at [845, 138] on button "No" at bounding box center [840, 132] width 27 height 18
type textarea "x"
click at [798, 311] on button "Save as new revision" at bounding box center [795, 319] width 117 height 23
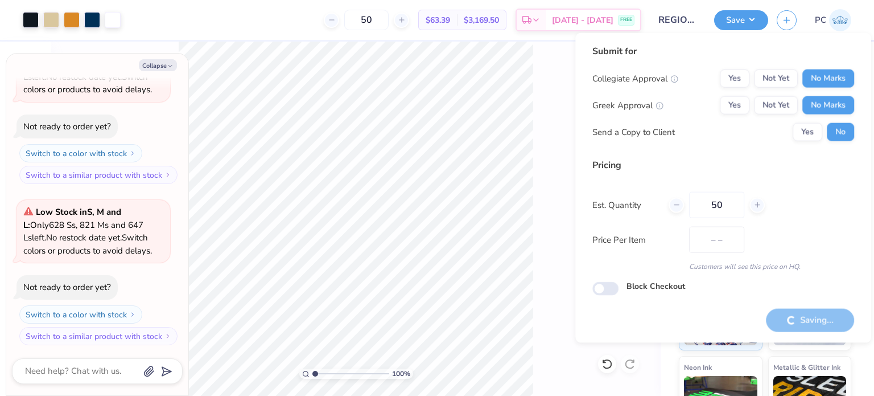
type input "$63.39"
type textarea "x"
